Goal: Information Seeking & Learning: Learn about a topic

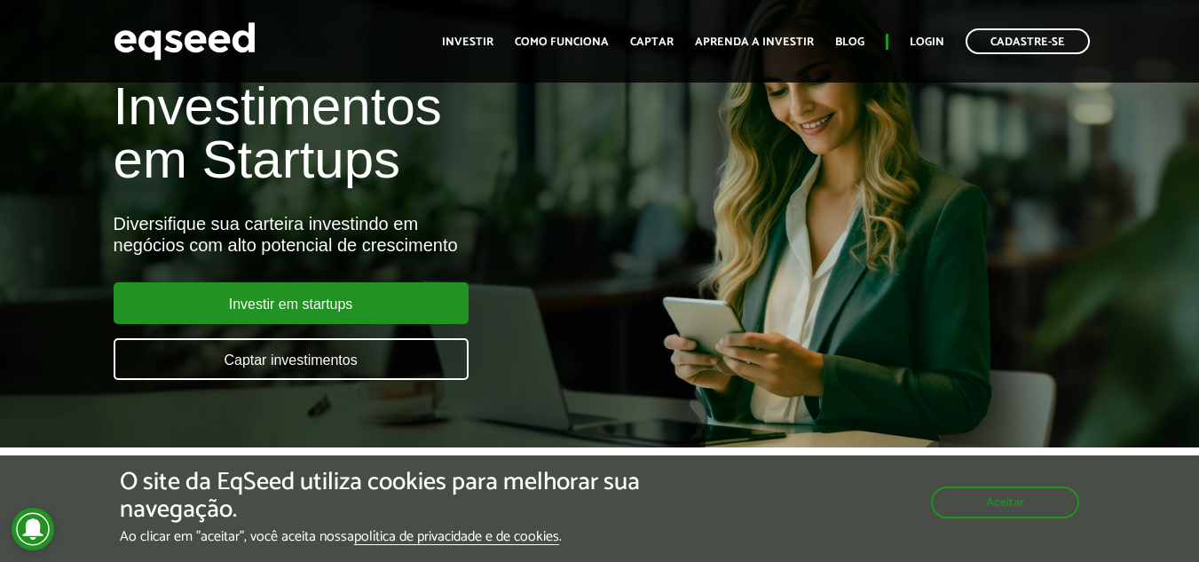
scroll to position [178, 0]
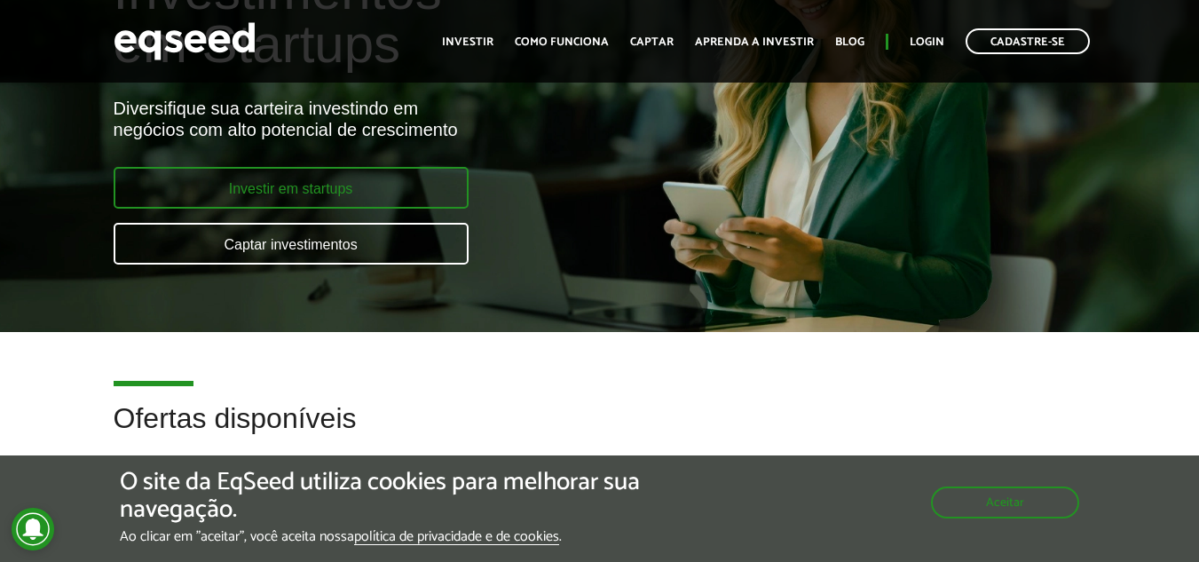
click at [370, 171] on link "Investir em startups" at bounding box center [291, 188] width 355 height 42
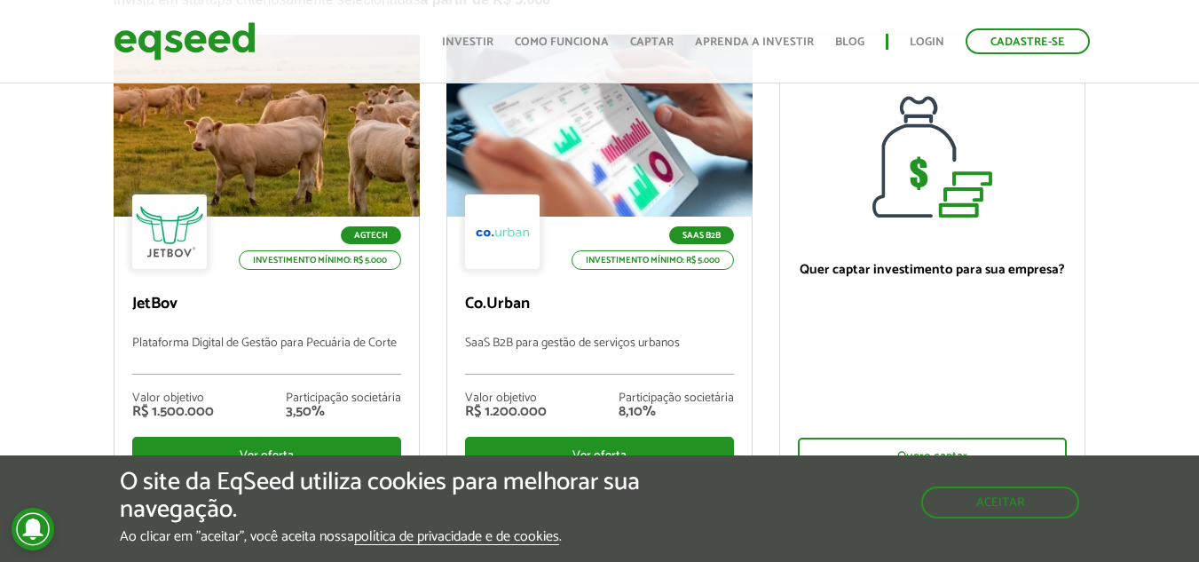
scroll to position [266, 0]
